Goal: Find specific page/section: Find specific page/section

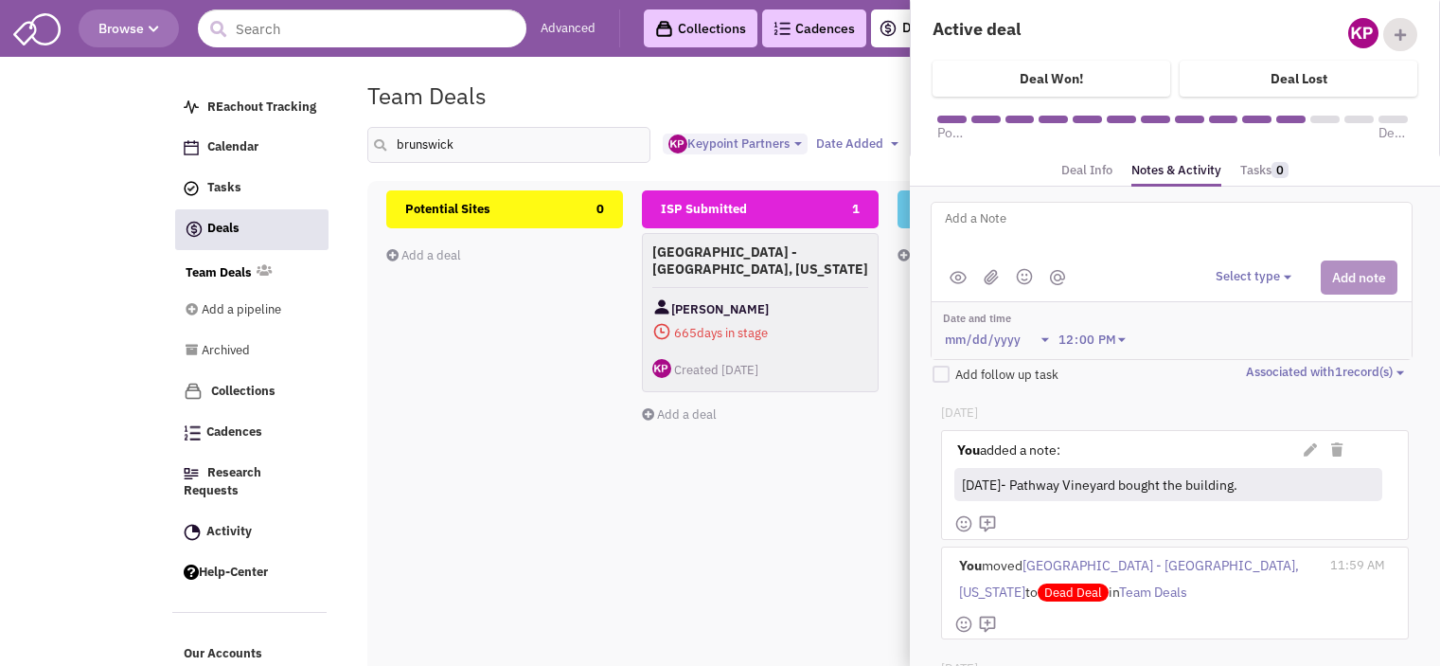
select select "1896"
select select
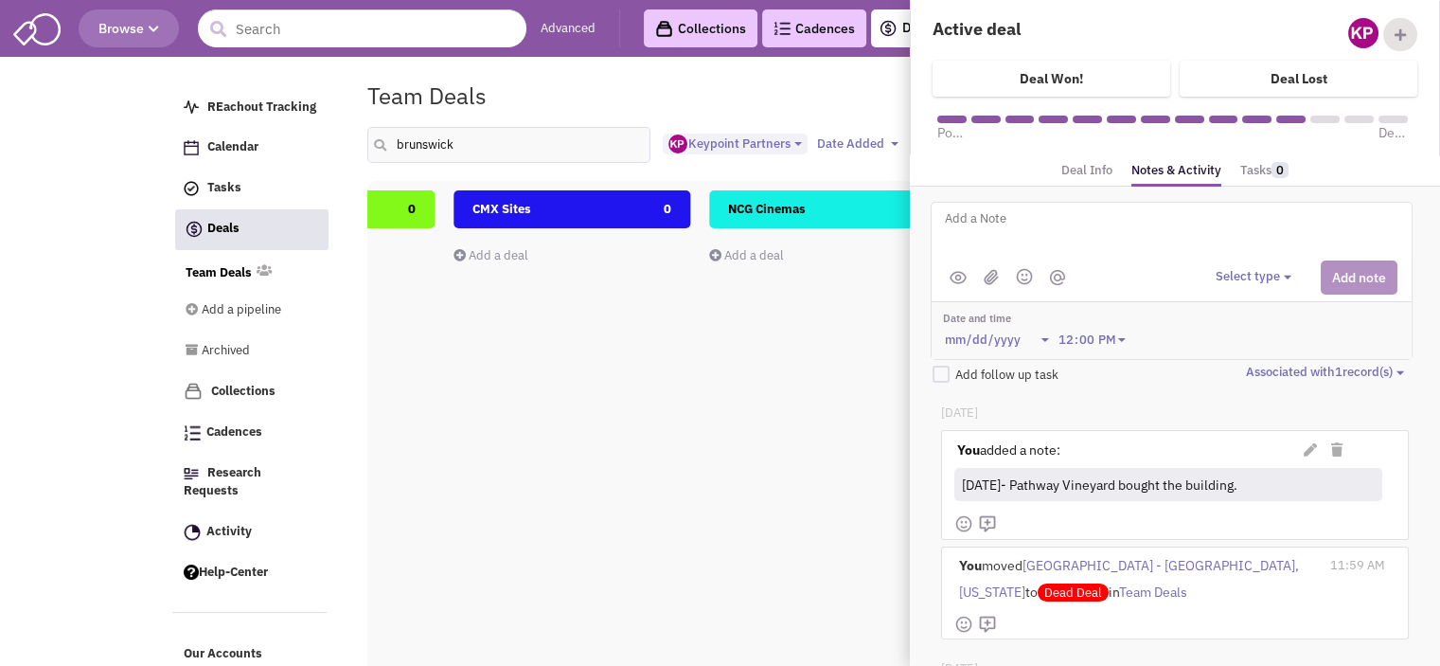
click at [702, 70] on div "Please wait ... REachout Tracking Calendar Tasks Completed Tasks Deals Team Dea…" at bounding box center [720, 73] width 1096 height 19
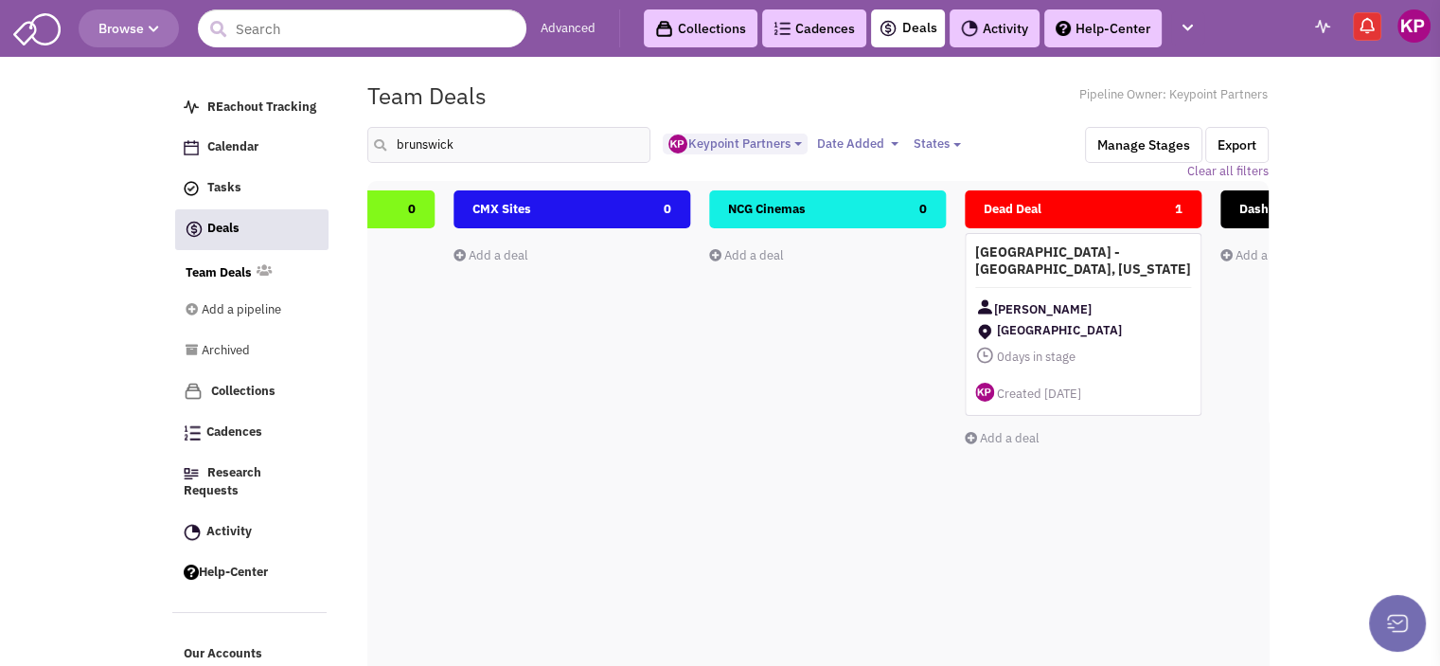
click at [981, 28] on link "Activity" at bounding box center [995, 28] width 90 height 38
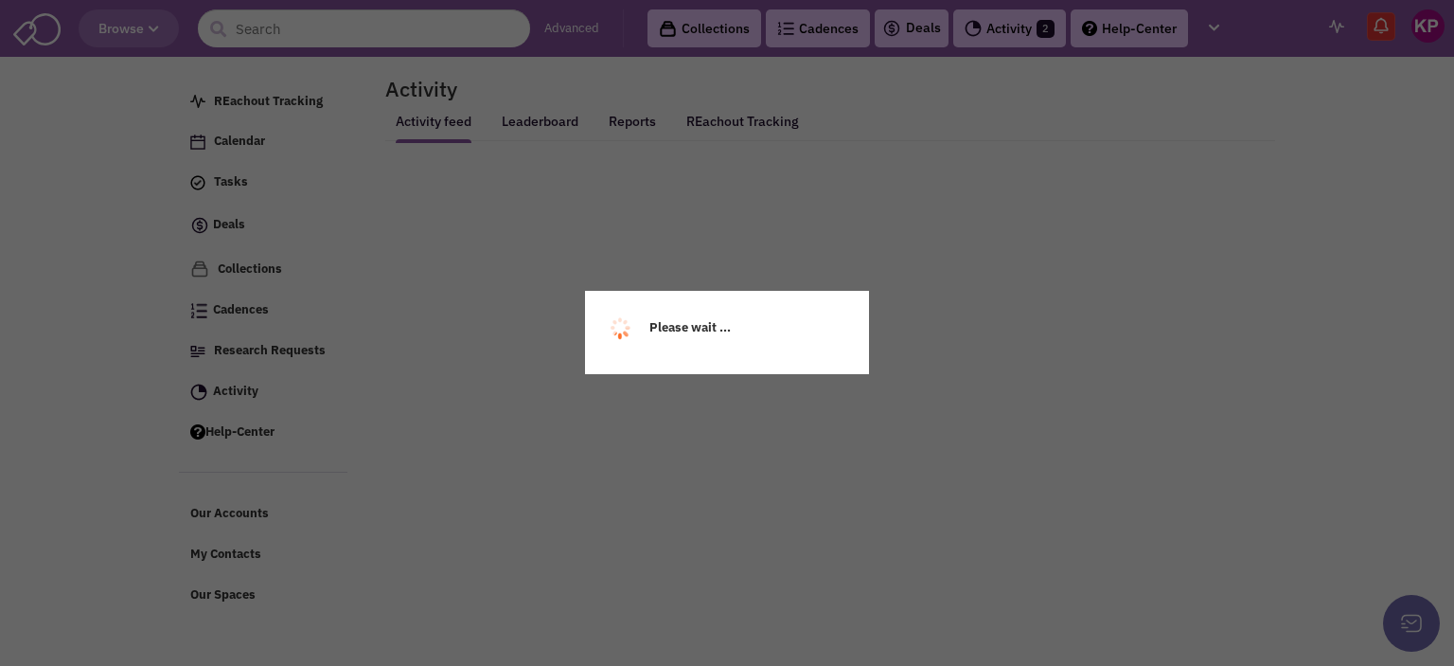
select select
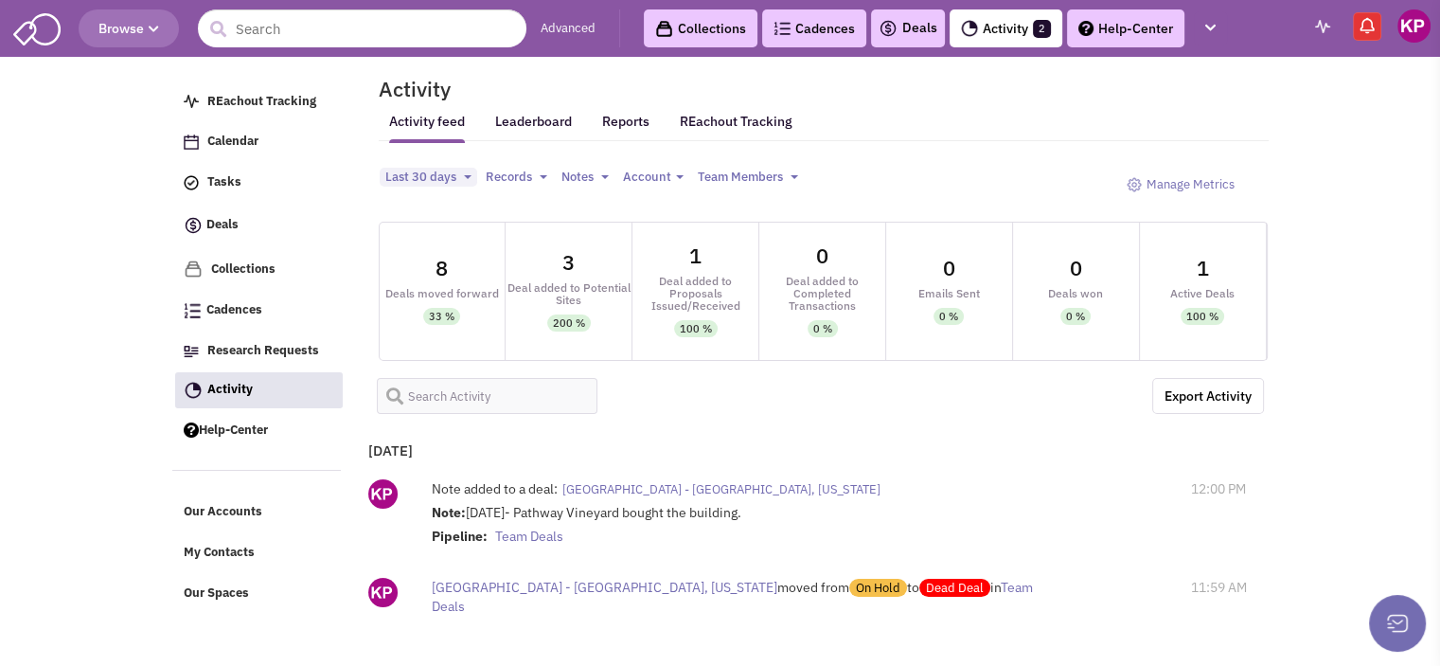
select select
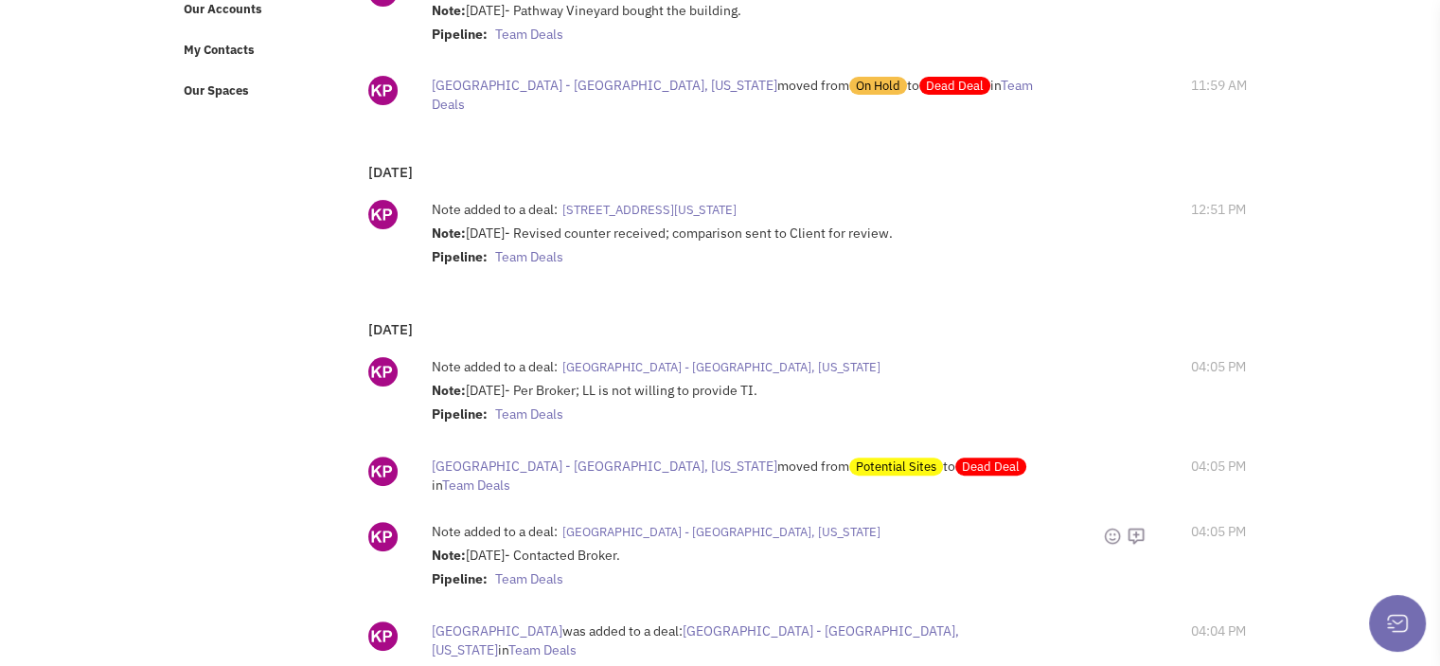
scroll to position [503, 0]
click at [737, 201] on span "2610 Citiplace Ct - Baton Rouge, Louisiana" at bounding box center [649, 209] width 174 height 16
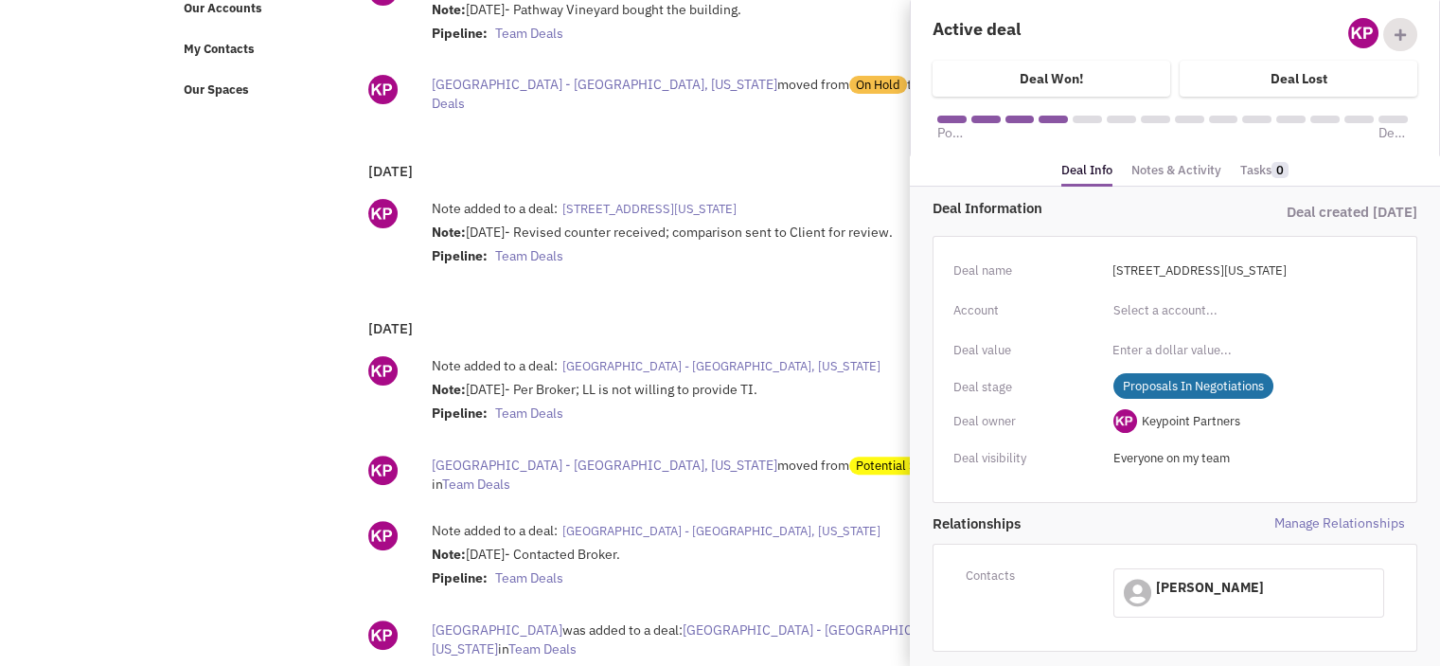
click at [713, 263] on div "Note added to a deal: 2610 Citiplace Ct - Baton Rouge, Louisiana Note: 9/26/25-…" at bounding box center [812, 234] width 897 height 90
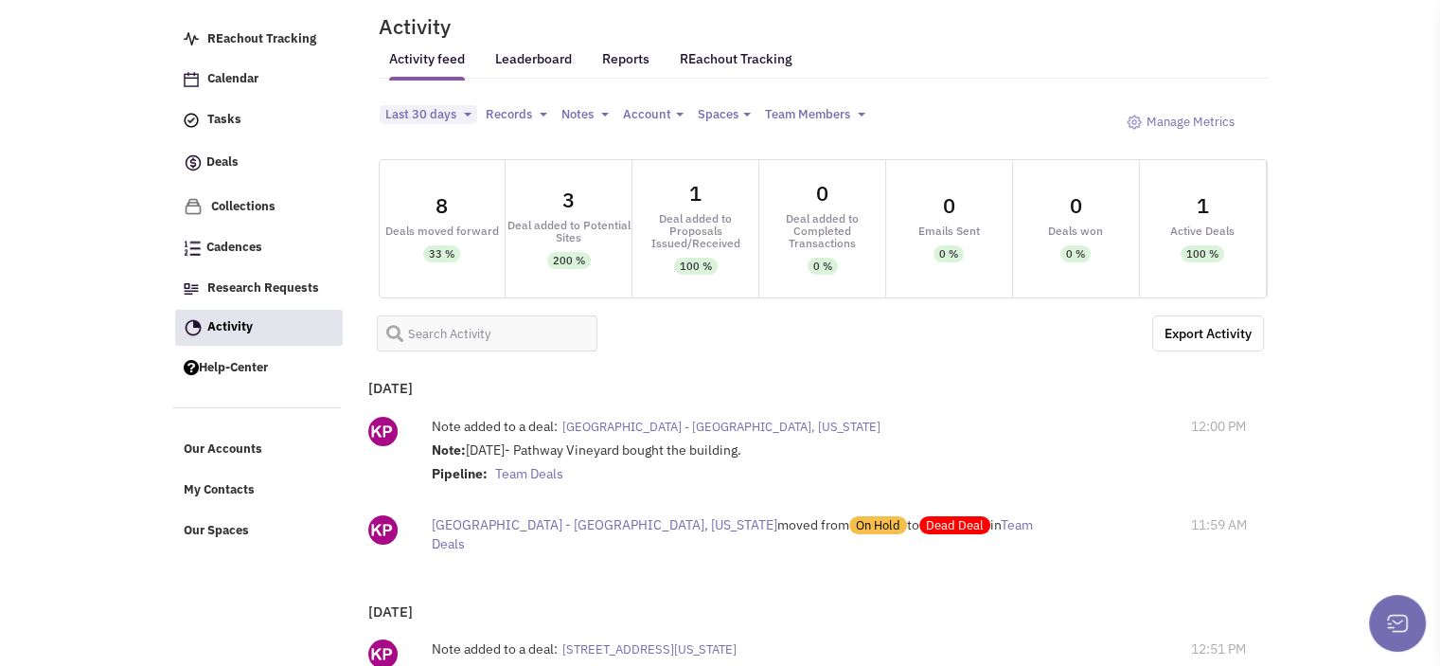
scroll to position [0, 0]
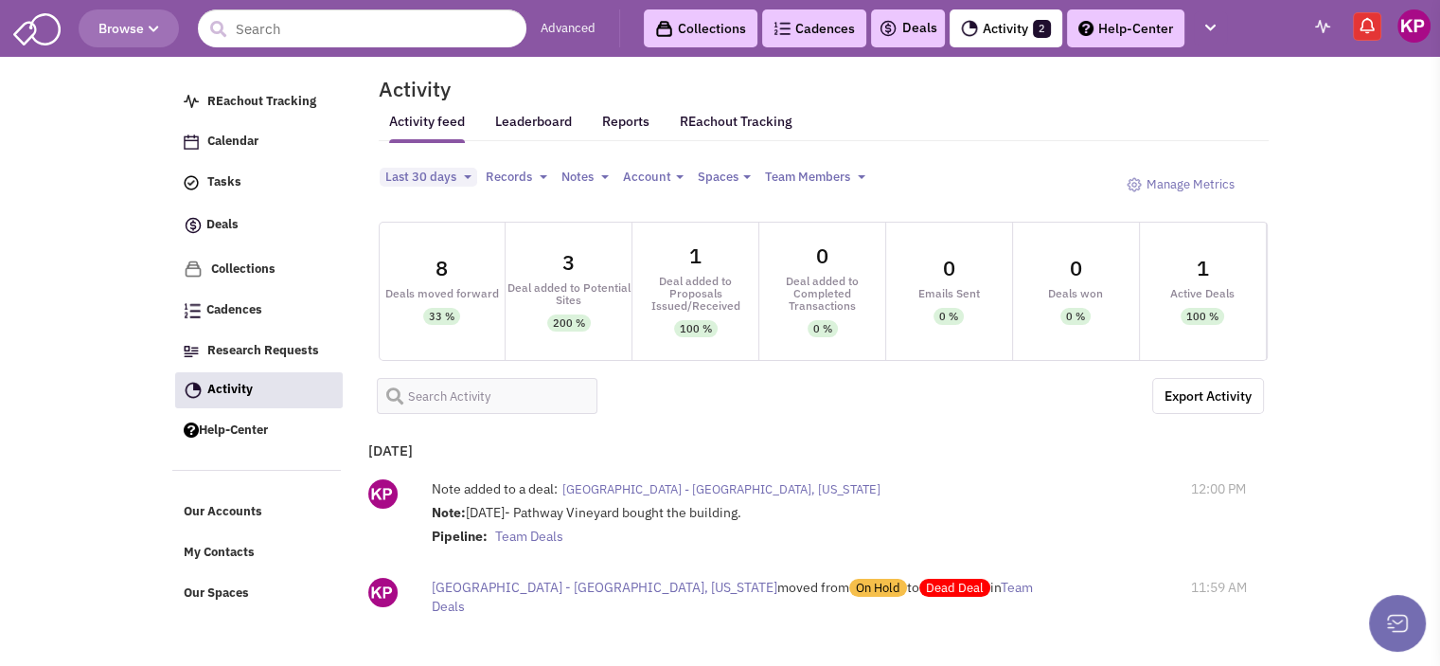
click at [1004, 21] on link "Activity 2" at bounding box center [1006, 28] width 113 height 38
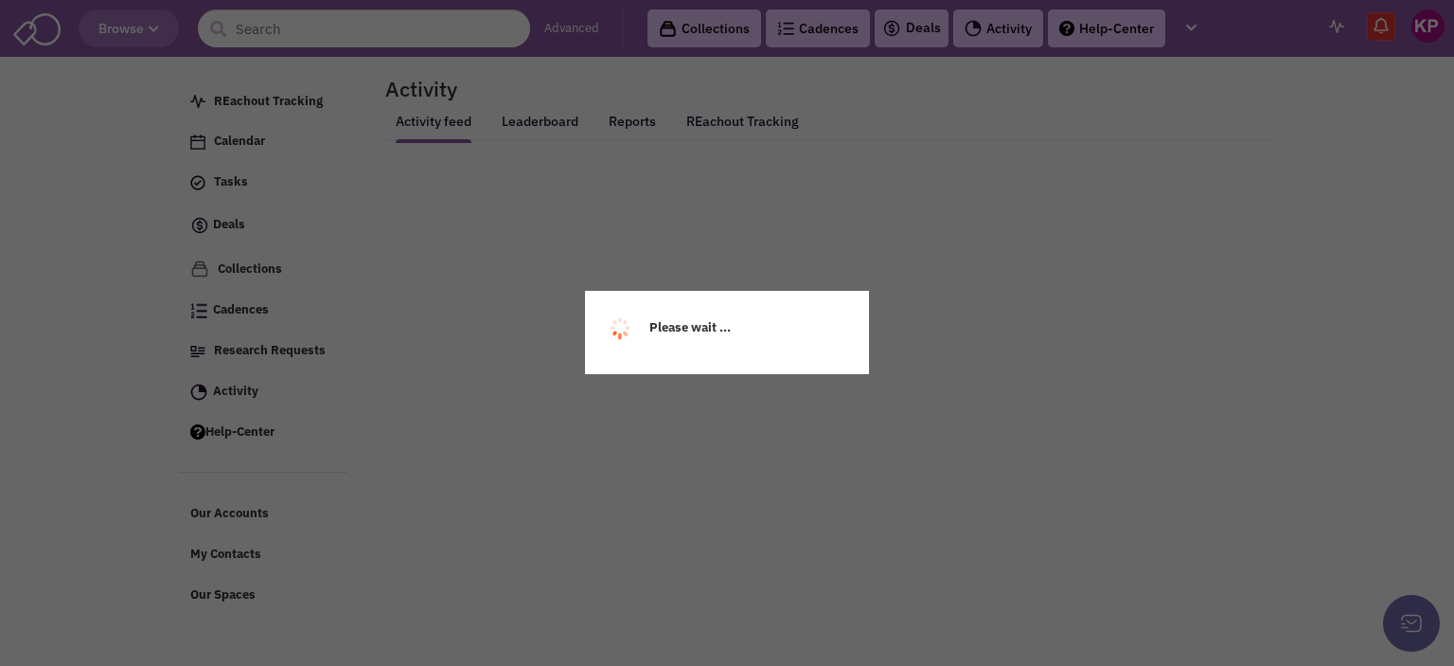
select select
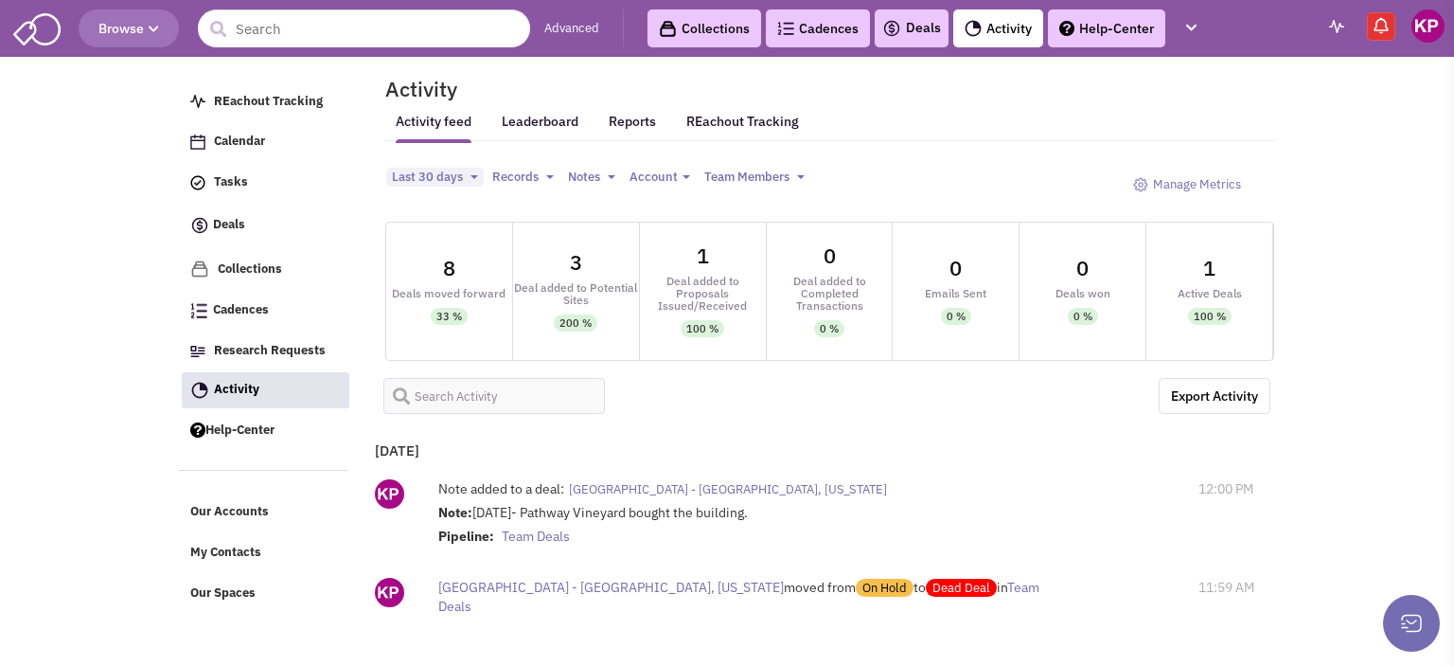
select select
